Goal: Information Seeking & Learning: Learn about a topic

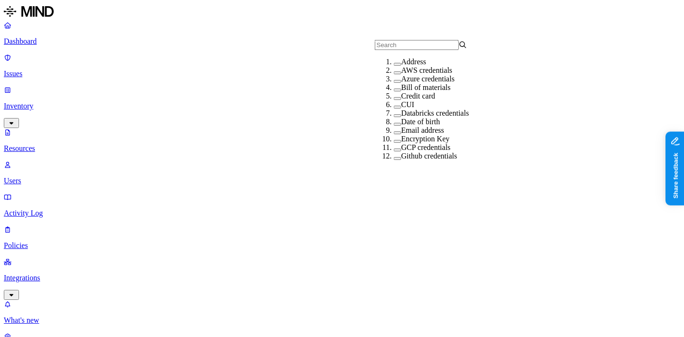
scroll to position [224, 0]
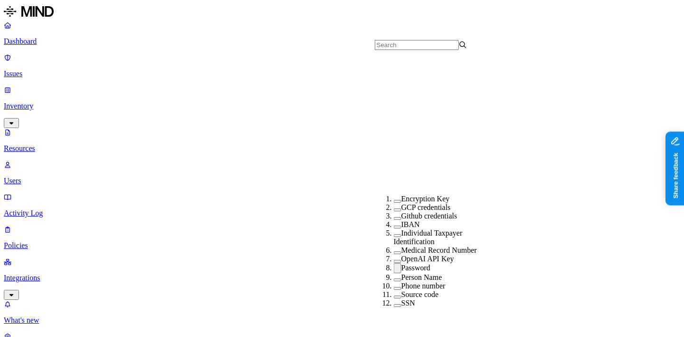
click at [410, 263] on label "Password" at bounding box center [416, 267] width 29 height 8
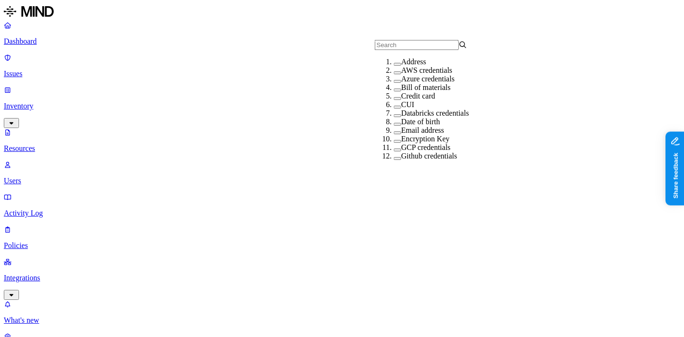
click at [416, 109] on div "CUI" at bounding box center [440, 104] width 93 height 9
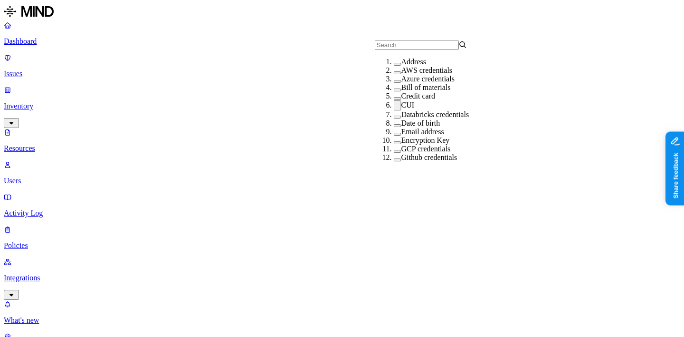
click at [402, 110] on div "CUI" at bounding box center [440, 105] width 93 height 10
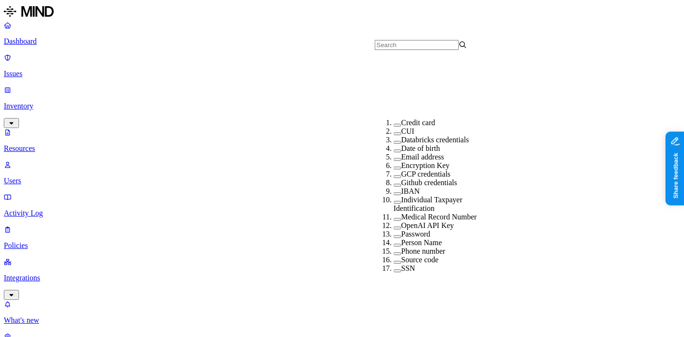
scroll to position [145, 0]
click at [413, 212] on div "Medical Record Number" at bounding box center [440, 216] width 93 height 9
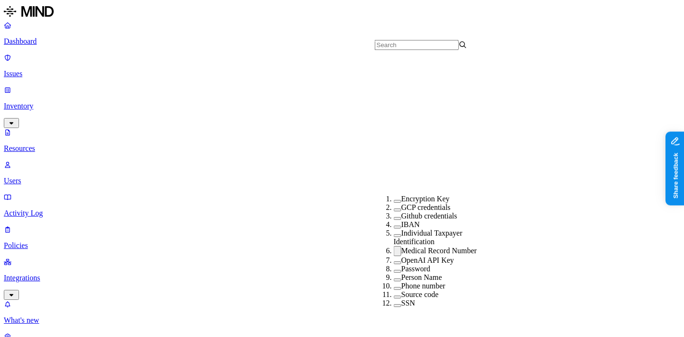
scroll to position [224, 0]
click at [443, 246] on label "Medical Record Number" at bounding box center [440, 250] width 76 height 8
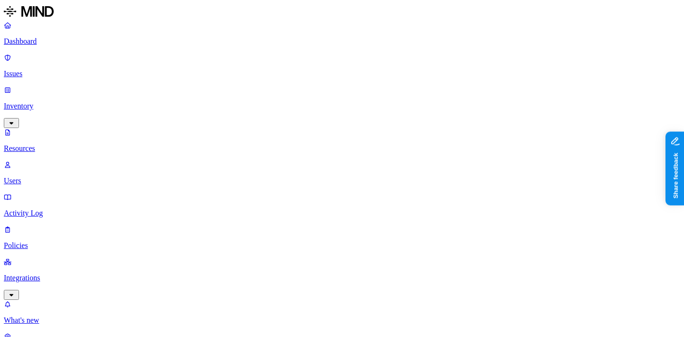
scroll to position [69, 0]
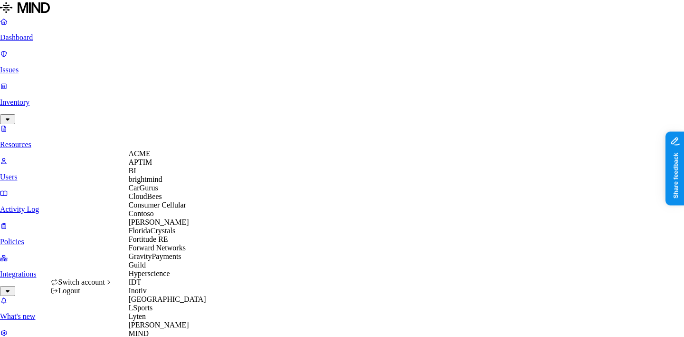
scroll to position [371, 0]
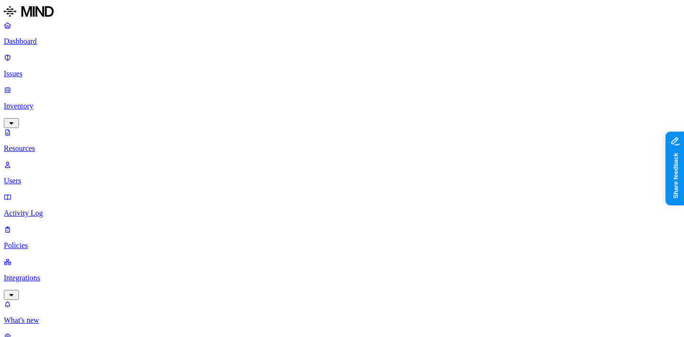
click at [63, 257] on link "Integrations" at bounding box center [342, 277] width 677 height 41
click at [63, 267] on link "Endpoints" at bounding box center [342, 279] width 677 height 25
click at [67, 235] on link "Cloud" at bounding box center [342, 247] width 677 height 25
click at [71, 209] on p "Integrations" at bounding box center [342, 213] width 677 height 9
click at [77, 160] on link "Policies" at bounding box center [342, 172] width 677 height 25
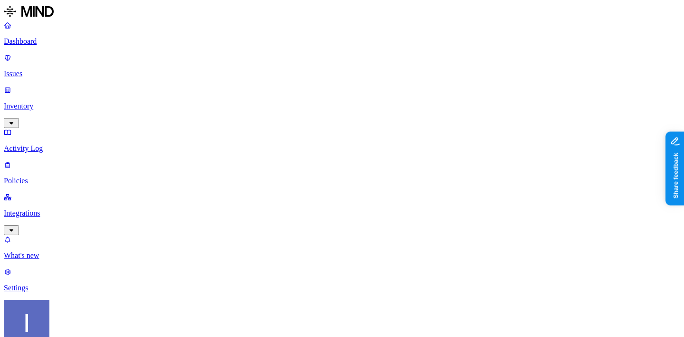
click at [74, 209] on p "Integrations" at bounding box center [342, 213] width 677 height 9
click at [85, 37] on link "Dashboard" at bounding box center [342, 33] width 677 height 25
click at [82, 69] on p "Issues" at bounding box center [342, 73] width 677 height 9
click at [66, 209] on p "Integrations" at bounding box center [342, 213] width 677 height 9
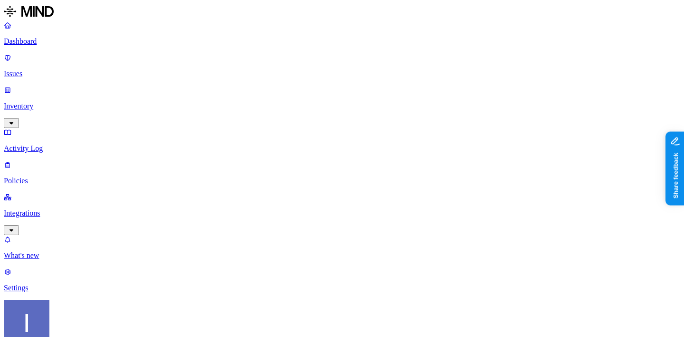
scroll to position [5, 0]
click at [39, 42] on p "Dashboard" at bounding box center [342, 41] width 677 height 9
click at [54, 102] on p "Inventory" at bounding box center [342, 106] width 677 height 9
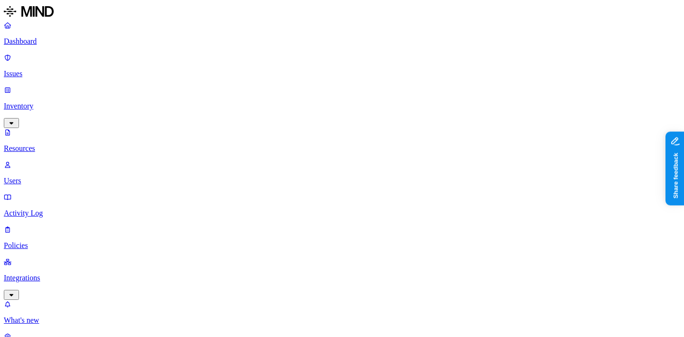
click at [58, 46] on link "Dashboard" at bounding box center [342, 33] width 677 height 25
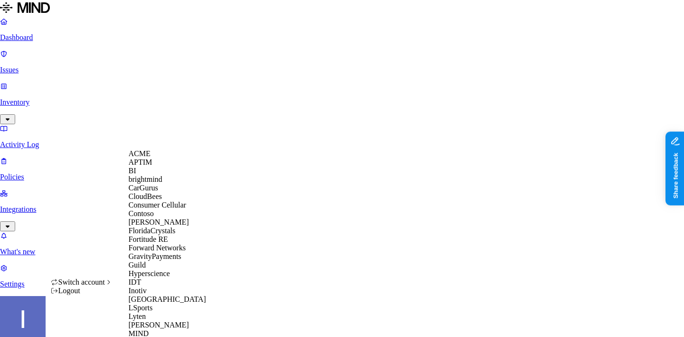
click at [164, 158] on div "ACME" at bounding box center [175, 153] width 92 height 9
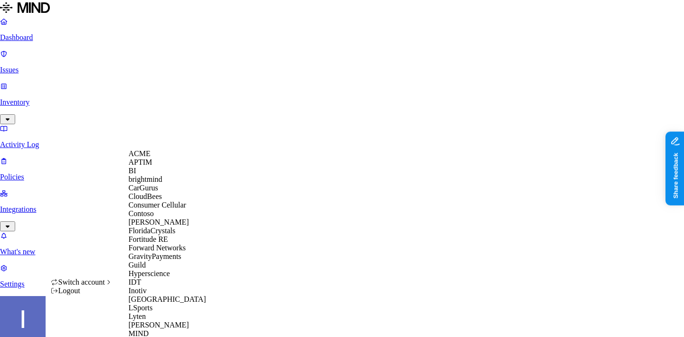
scroll to position [489, 0]
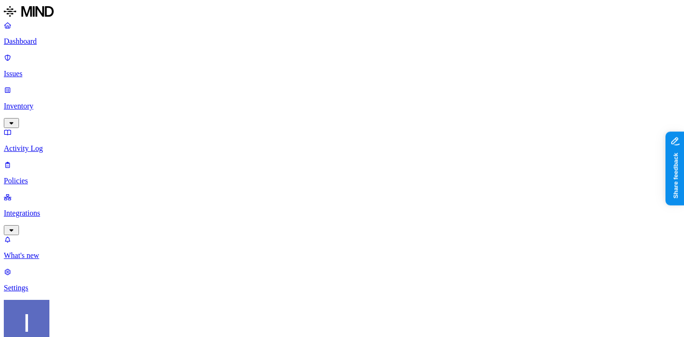
click at [45, 69] on p "Issues" at bounding box center [342, 73] width 677 height 9
click at [68, 43] on p "Dashboard" at bounding box center [342, 41] width 677 height 9
click at [59, 69] on p "Issues" at bounding box center [342, 73] width 677 height 9
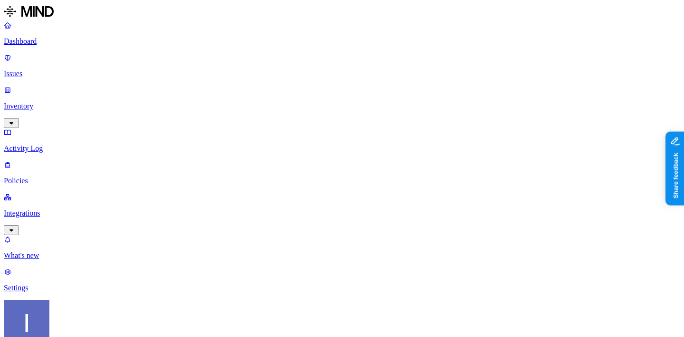
click at [68, 40] on p "Dashboard" at bounding box center [342, 41] width 677 height 9
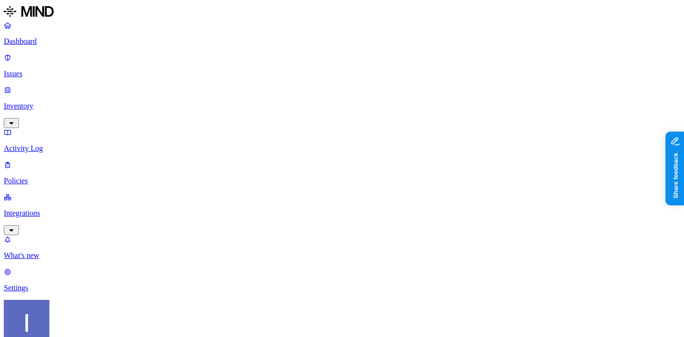
scroll to position [0, 0]
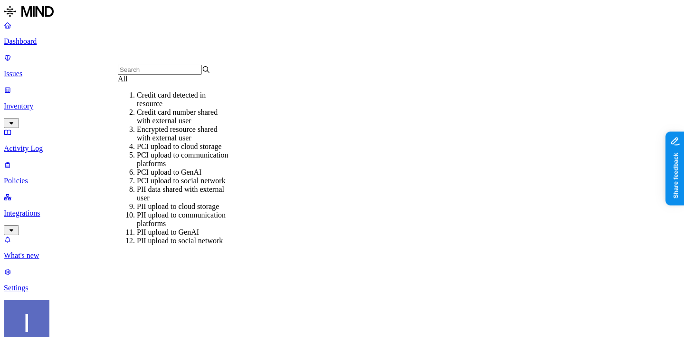
click at [206, 83] on div "All" at bounding box center [164, 79] width 93 height 9
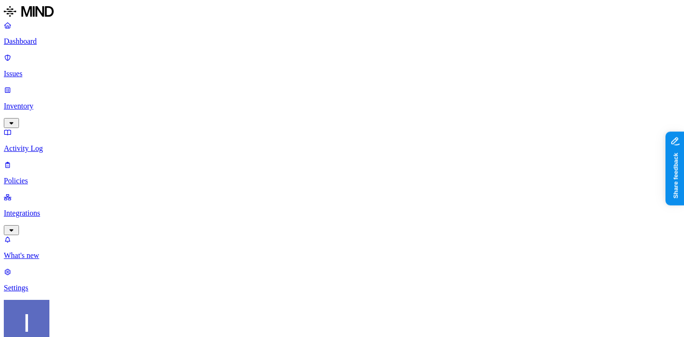
click at [300, 83] on div "All" at bounding box center [282, 79] width 93 height 9
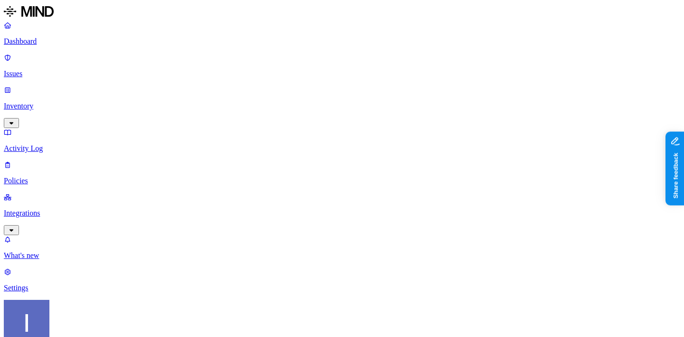
scroll to position [245, 0]
